Goal: Find specific page/section: Find specific page/section

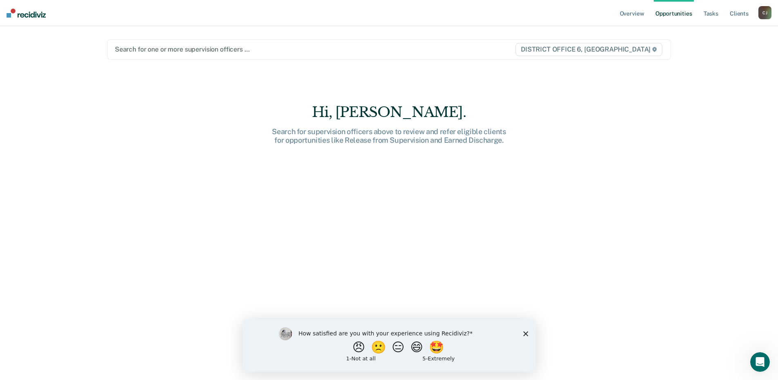
click at [764, 14] on div "[PERSON_NAME]" at bounding box center [764, 12] width 13 height 13
click at [727, 53] on link "Go to Operations" at bounding box center [732, 53] width 66 height 7
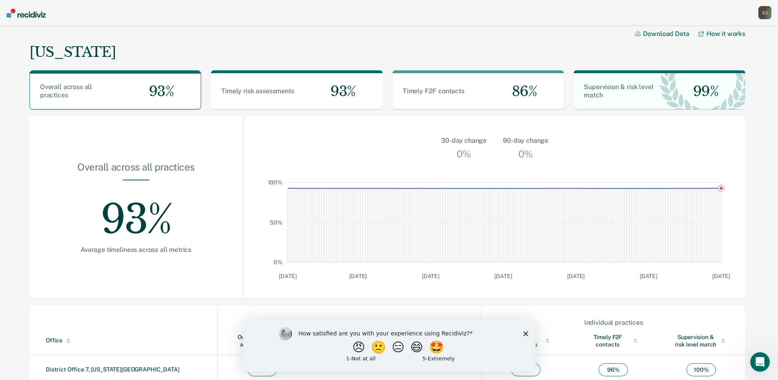
click at [525, 333] on polygon "Close survey" at bounding box center [525, 333] width 5 height 5
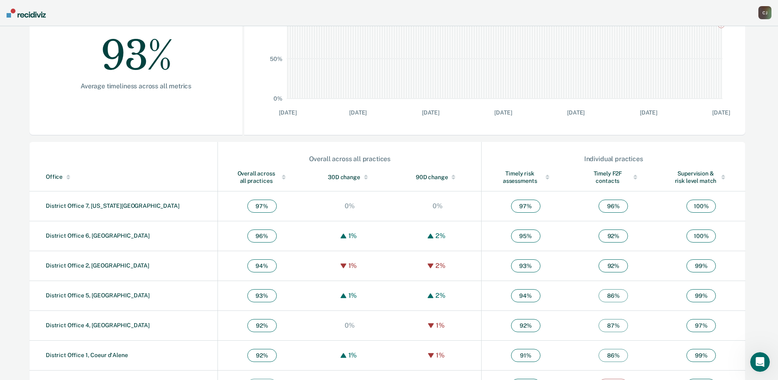
scroll to position [190, 0]
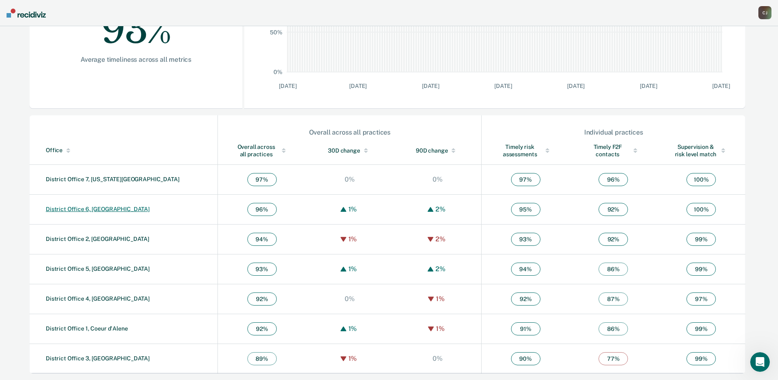
click at [82, 210] on link "District Office 6, [GEOGRAPHIC_DATA]" at bounding box center [98, 209] width 104 height 7
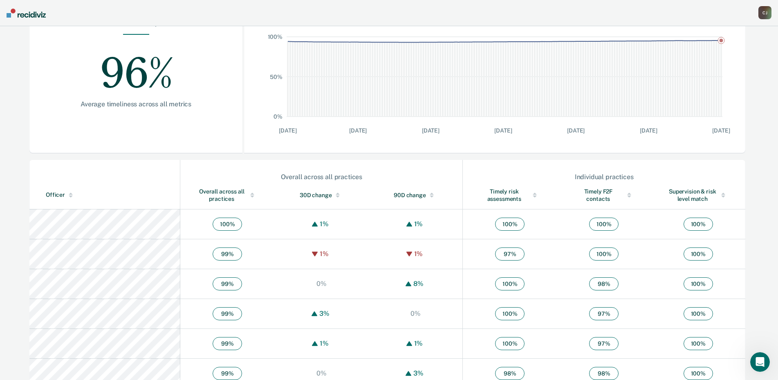
scroll to position [123, 0]
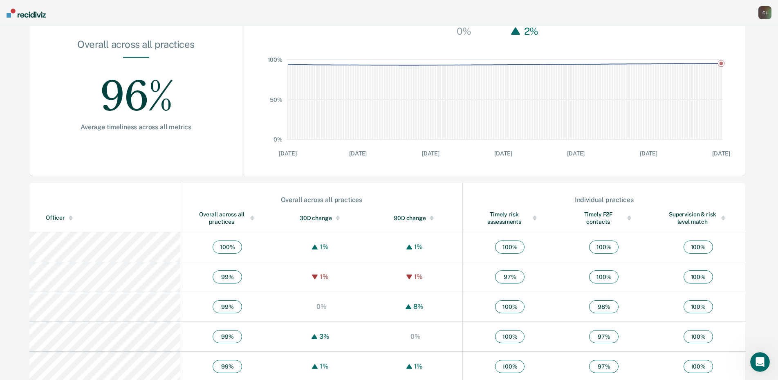
click at [627, 216] on div at bounding box center [629, 216] width 4 height 2
click at [627, 215] on div at bounding box center [629, 216] width 4 height 2
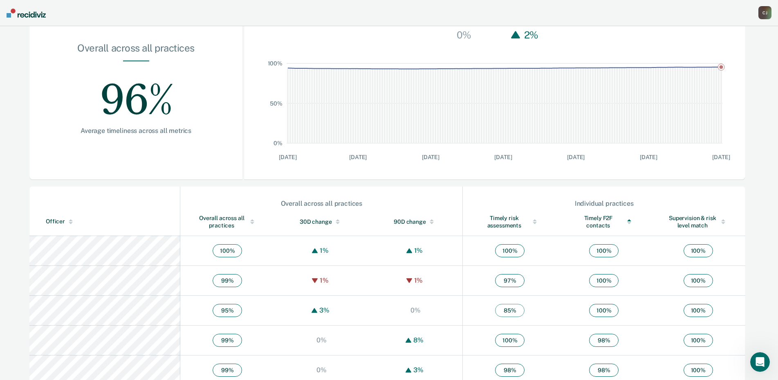
scroll to position [0, 0]
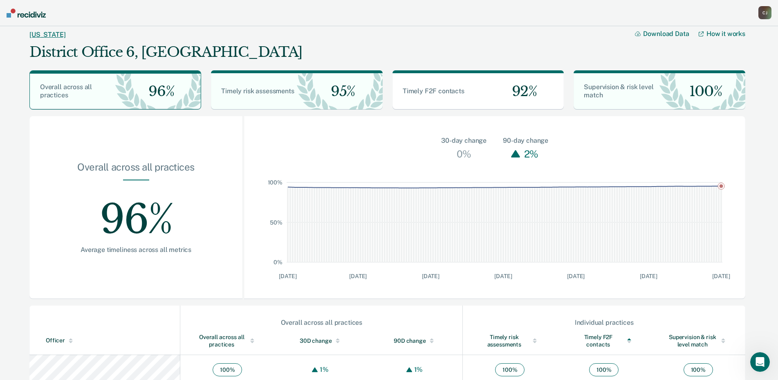
click at [39, 35] on link "[US_STATE]" at bounding box center [47, 35] width 36 height 8
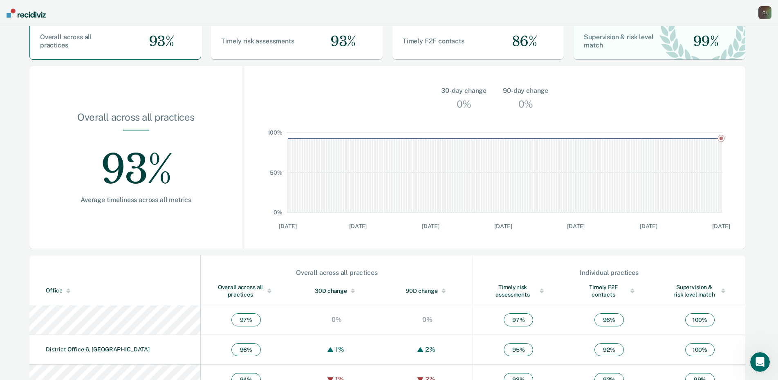
scroll to position [163, 0]
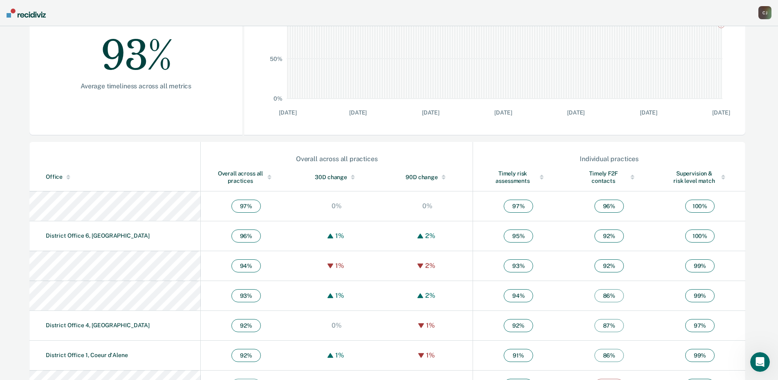
click at [267, 178] on div at bounding box center [269, 178] width 4 height 2
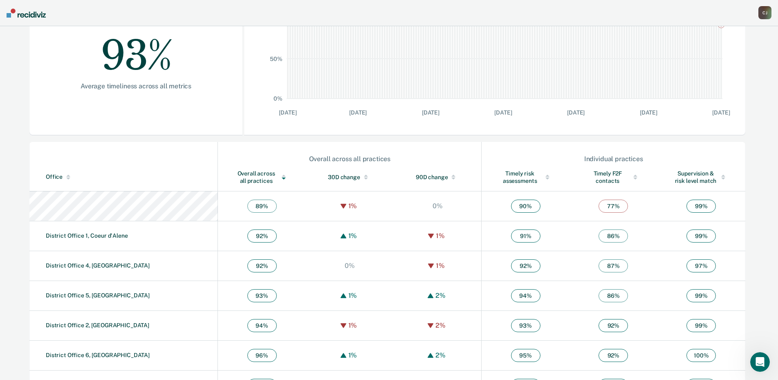
click at [282, 176] on div at bounding box center [284, 175] width 4 height 2
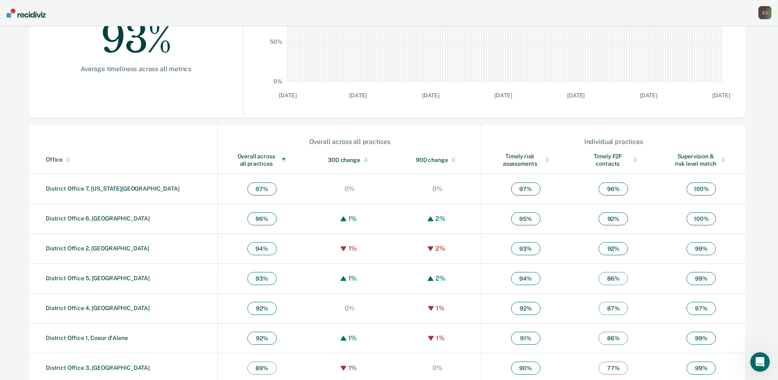
scroll to position [190, 0]
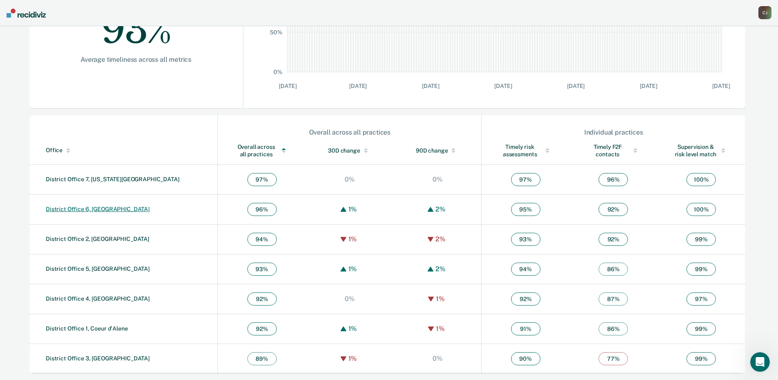
click at [80, 209] on link "District Office 6, [GEOGRAPHIC_DATA]" at bounding box center [98, 209] width 104 height 7
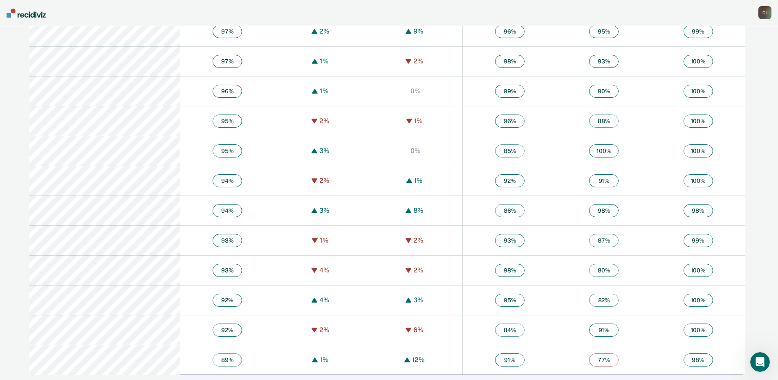
scroll to position [518, 0]
